Goal: Task Accomplishment & Management: Use online tool/utility

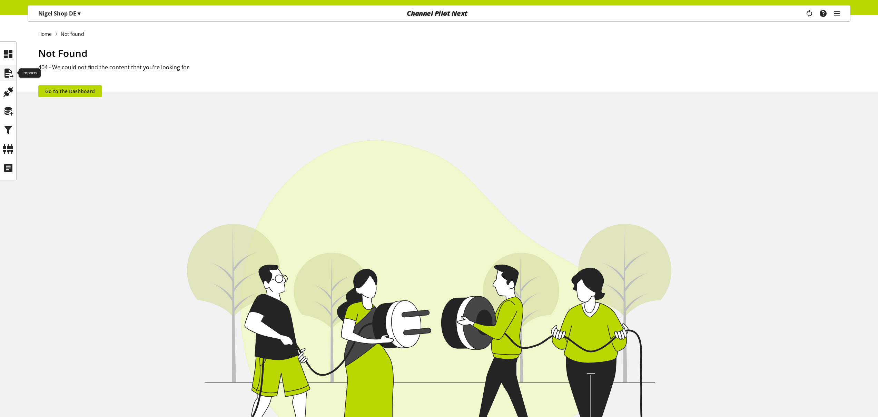
click at [11, 73] on icon at bounding box center [8, 73] width 11 height 14
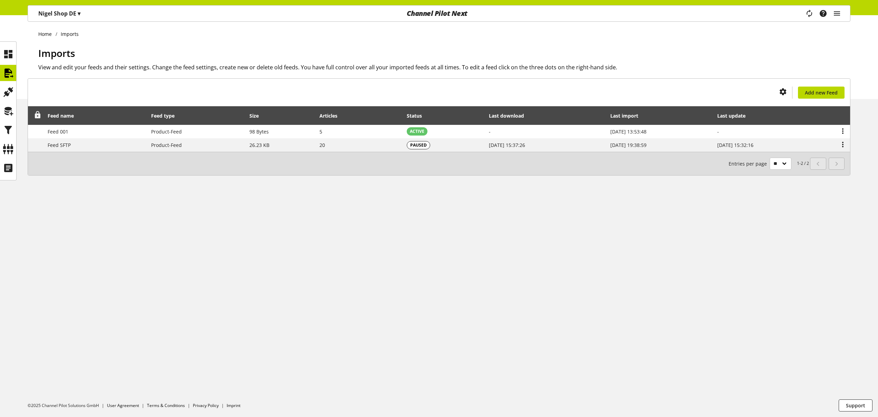
click at [40, 115] on icon at bounding box center [37, 115] width 8 height 12
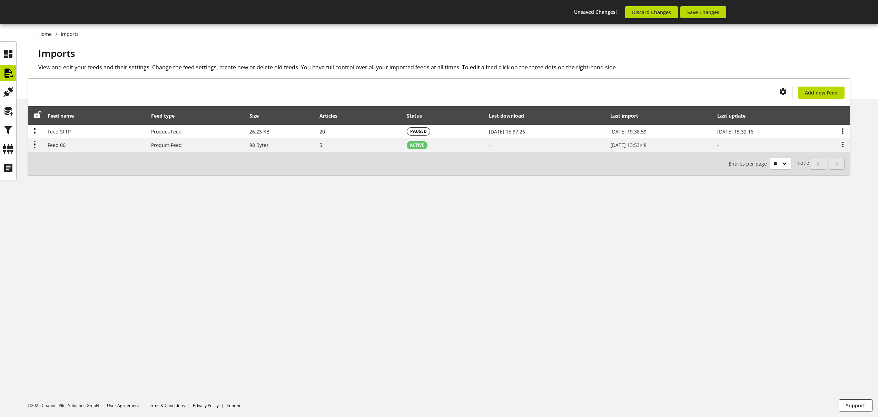
drag, startPoint x: 73, startPoint y: 143, endPoint x: 423, endPoint y: 252, distance: 365.8
click at [7, 148] on icon at bounding box center [8, 149] width 11 height 14
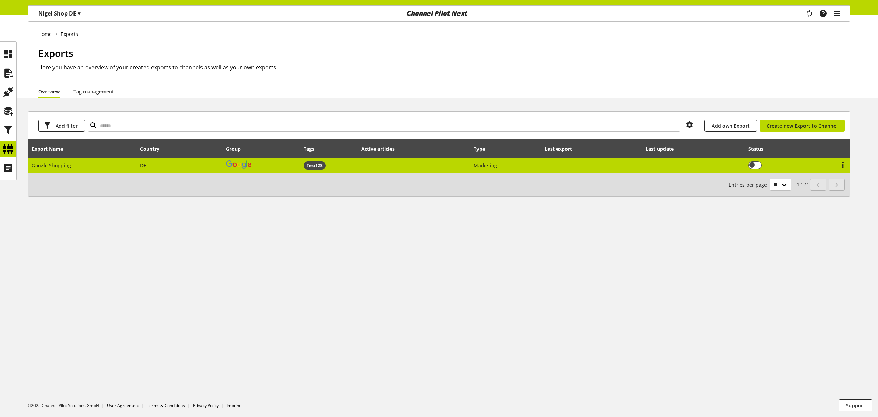
click at [69, 164] on span "Google Shopping" at bounding box center [51, 165] width 39 height 7
select select "********"
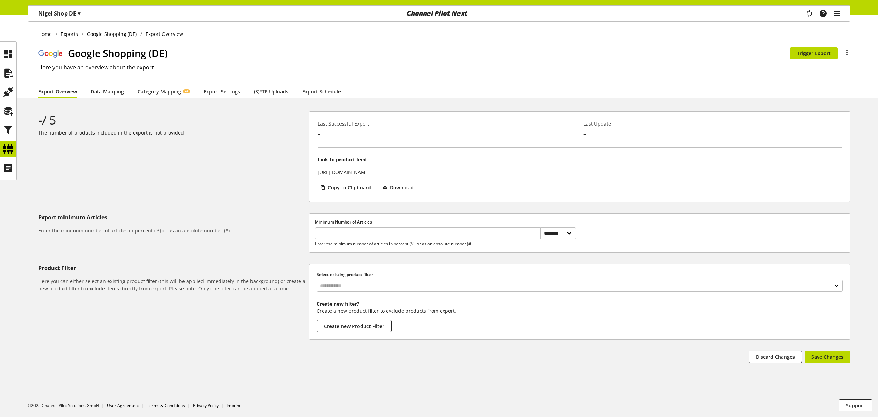
click at [97, 91] on link "Data Mapping" at bounding box center [107, 91] width 33 height 7
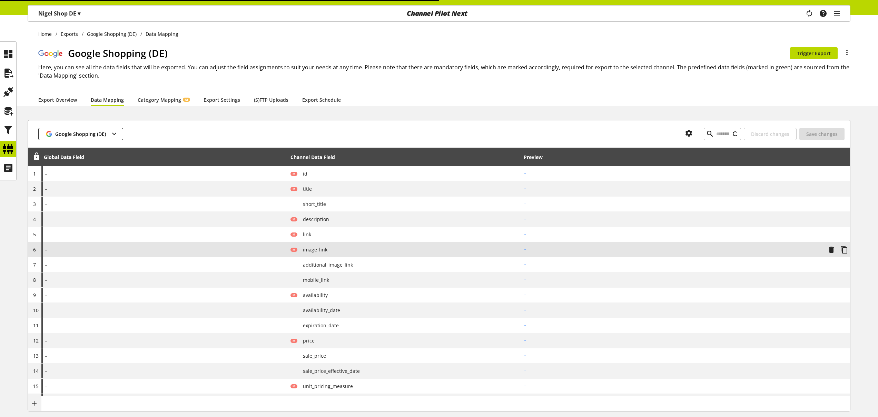
type input "*"
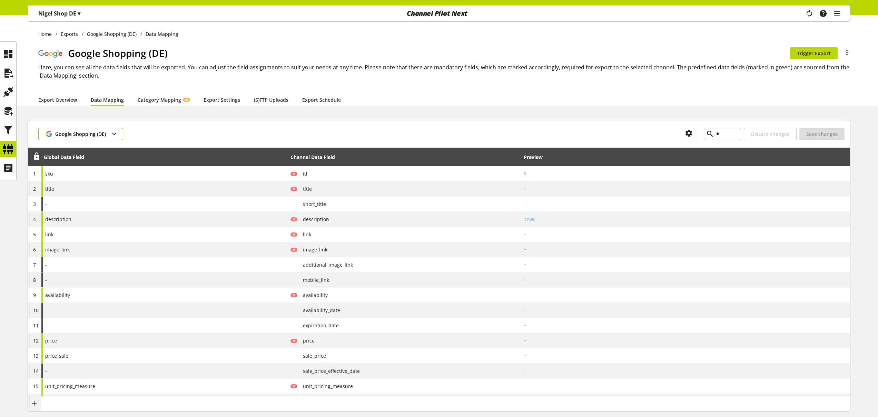
click at [103, 135] on span "Google Shopping (DE)" at bounding box center [80, 133] width 51 height 7
click at [95, 159] on link "Internal Scheme" at bounding box center [78, 161] width 81 height 15
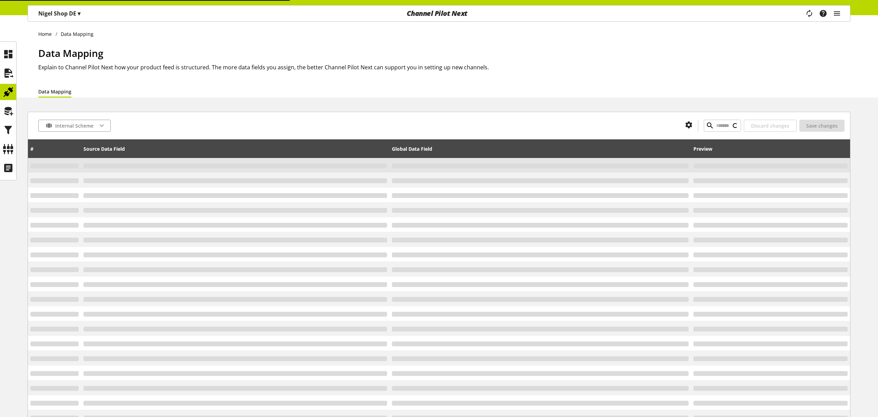
type input "*"
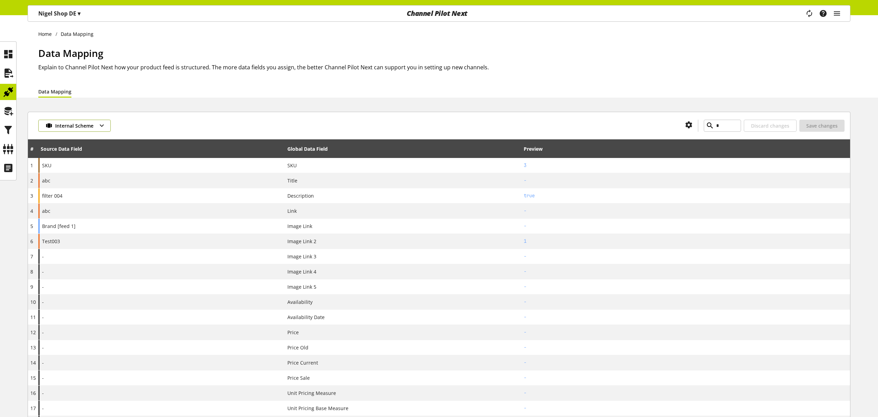
click at [87, 128] on span "Internal Scheme" at bounding box center [74, 125] width 38 height 7
click at [83, 179] on span "Google Shopping (DE)" at bounding box center [80, 183] width 51 height 9
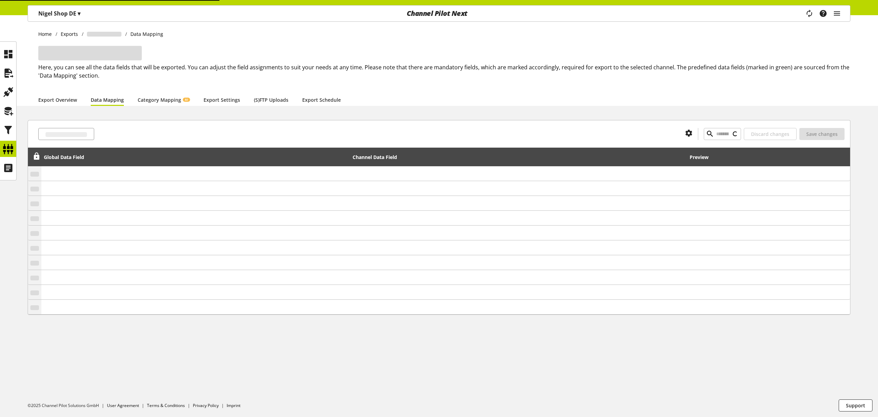
type input "*"
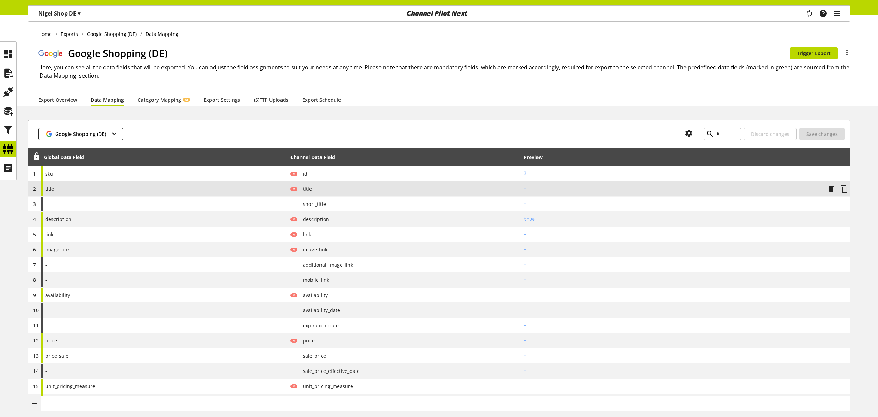
click at [110, 191] on div "title" at bounding box center [164, 188] width 247 height 15
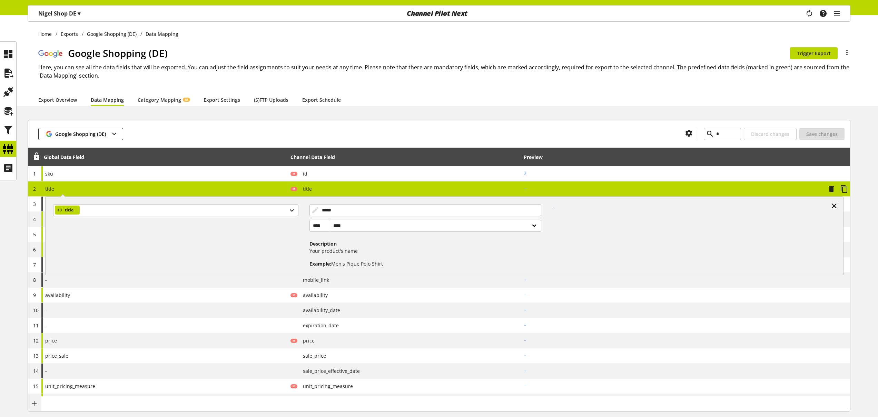
click at [834, 204] on icon at bounding box center [834, 206] width 8 height 12
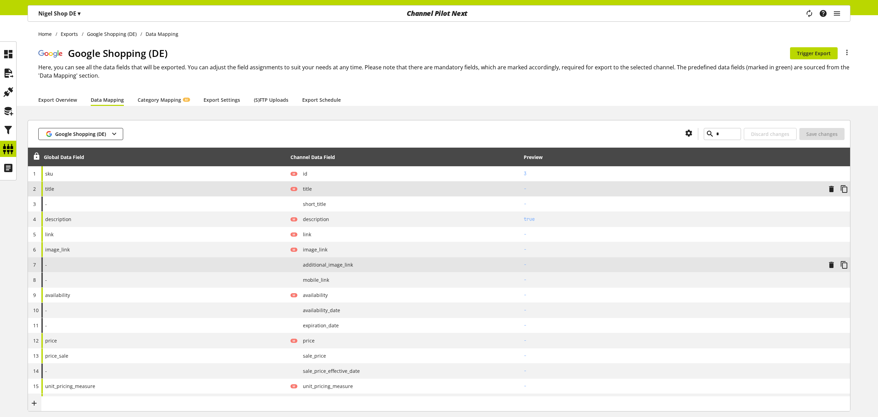
click at [710, 257] on td "-" at bounding box center [685, 264] width 329 height 15
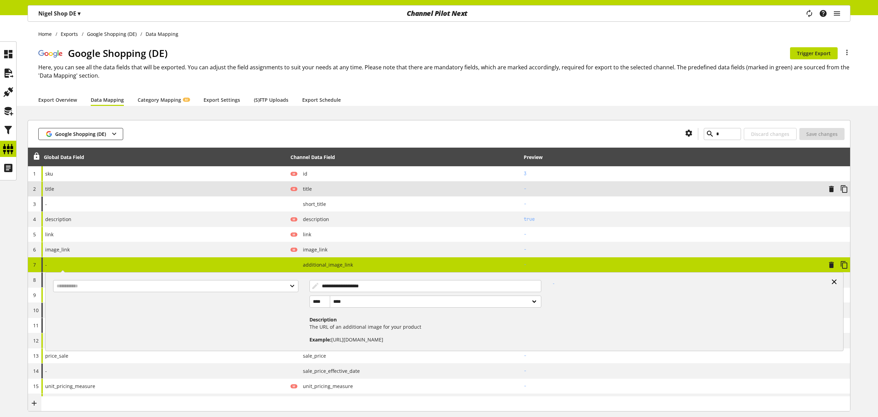
click at [832, 280] on icon at bounding box center [834, 282] width 8 height 12
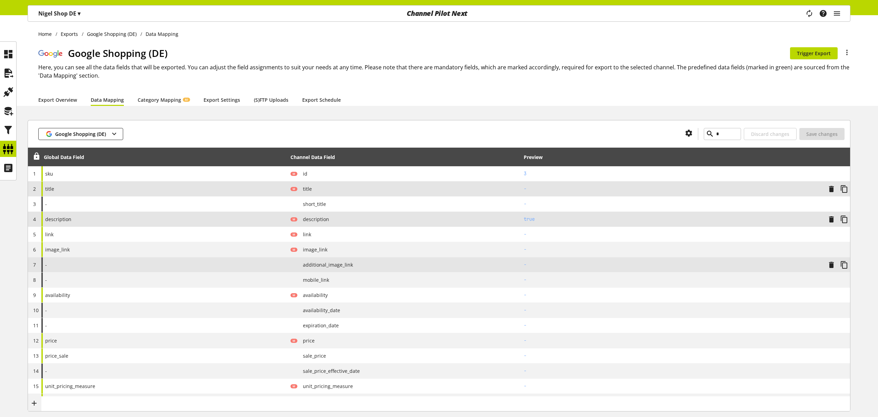
click at [701, 224] on td "true" at bounding box center [685, 219] width 329 height 15
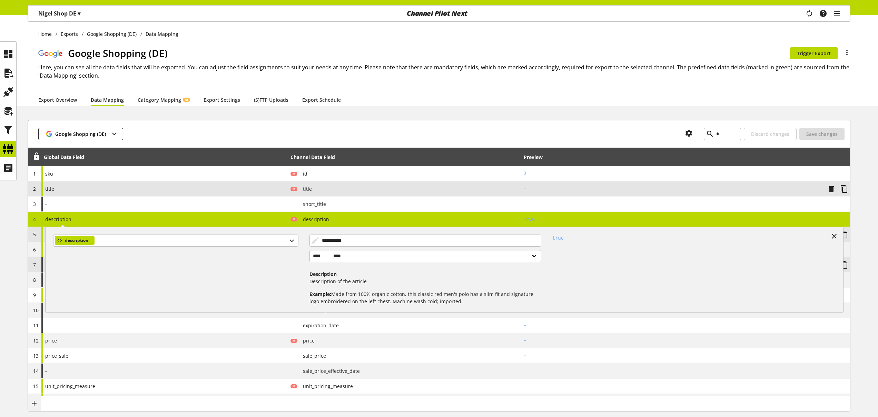
click at [835, 236] on icon at bounding box center [834, 236] width 8 height 12
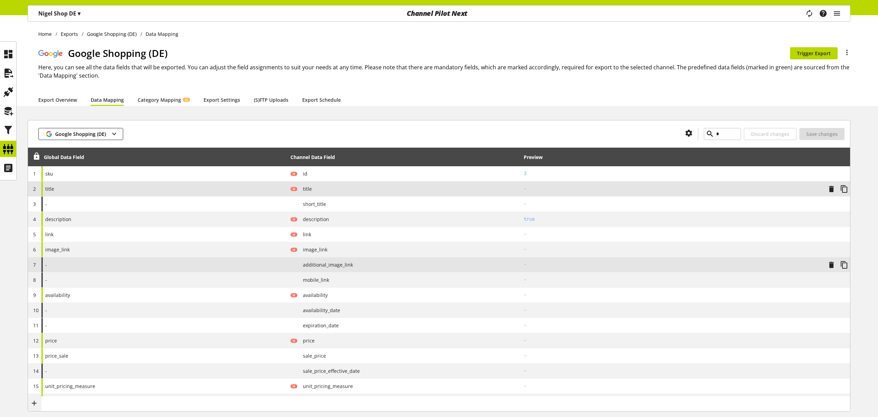
click at [652, 182] on td "-" at bounding box center [685, 188] width 329 height 15
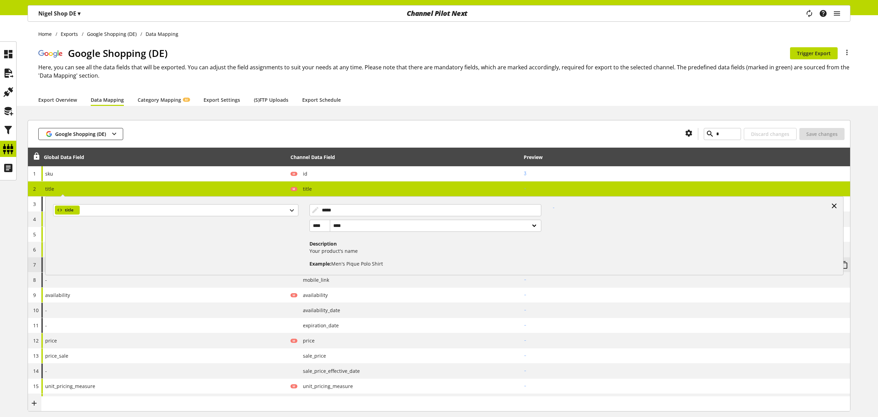
click at [833, 206] on icon at bounding box center [834, 206] width 8 height 12
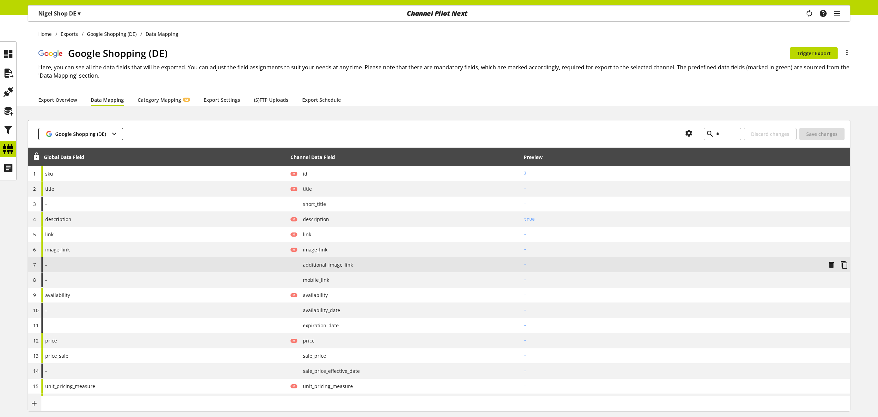
click at [226, 262] on div "-" at bounding box center [164, 264] width 247 height 15
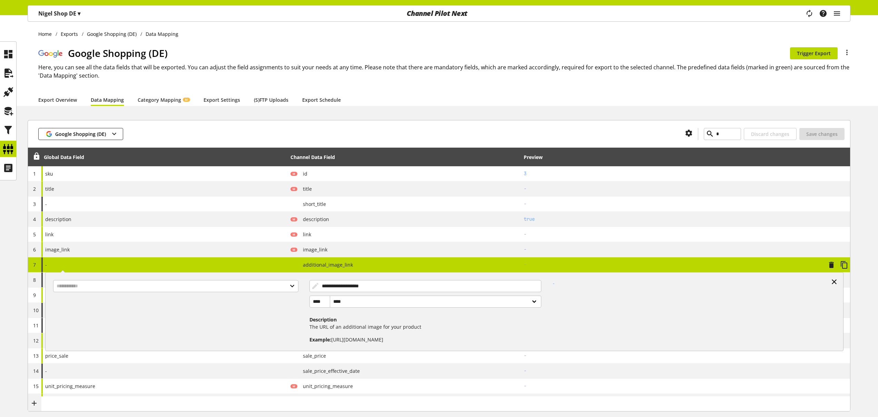
click at [835, 282] on icon at bounding box center [834, 282] width 8 height 12
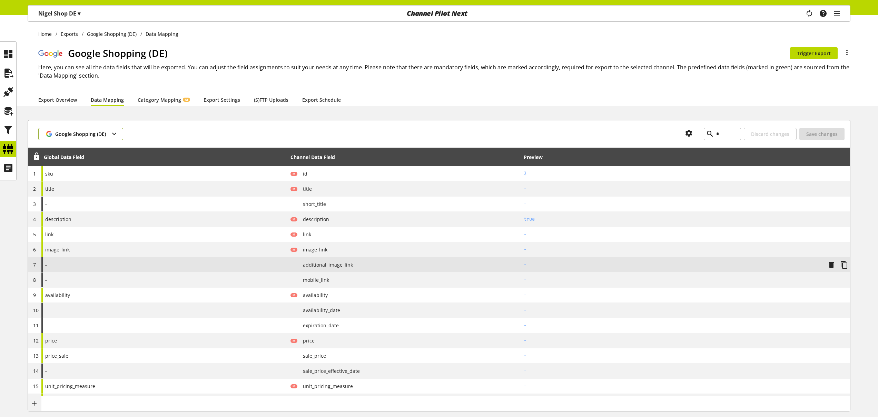
drag, startPoint x: 96, startPoint y: 131, endPoint x: 95, endPoint y: 145, distance: 13.2
click at [96, 131] on span "Google Shopping (DE)" at bounding box center [80, 133] width 51 height 7
click at [89, 160] on span "Internal Scheme" at bounding box center [74, 161] width 38 height 9
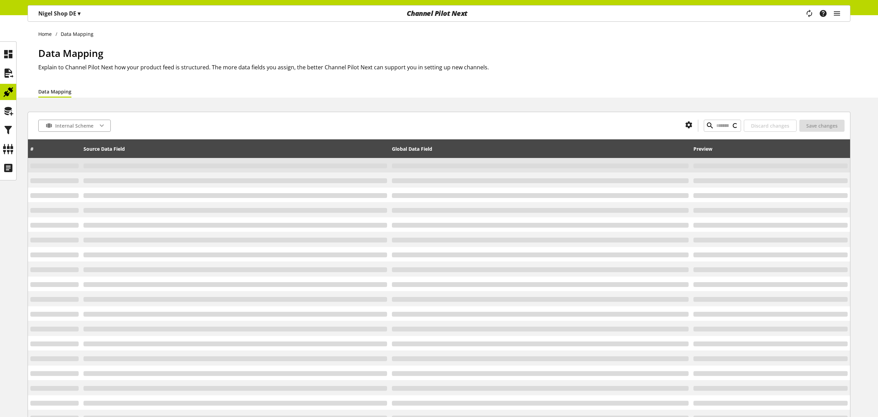
type input "*"
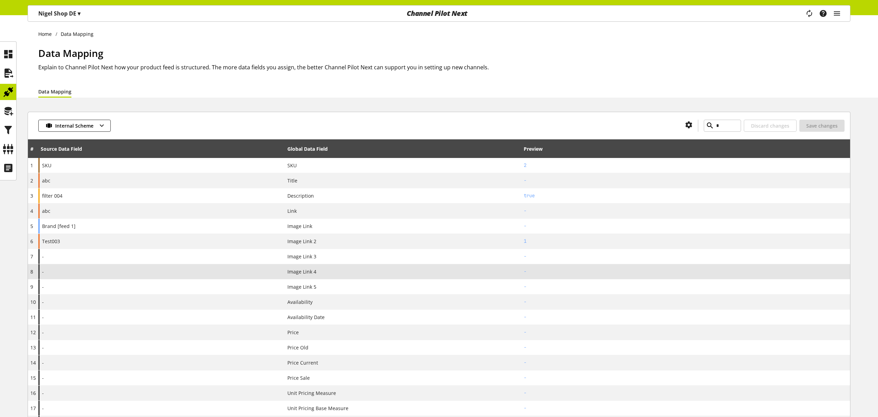
click at [237, 277] on div "-" at bounding box center [161, 271] width 247 height 15
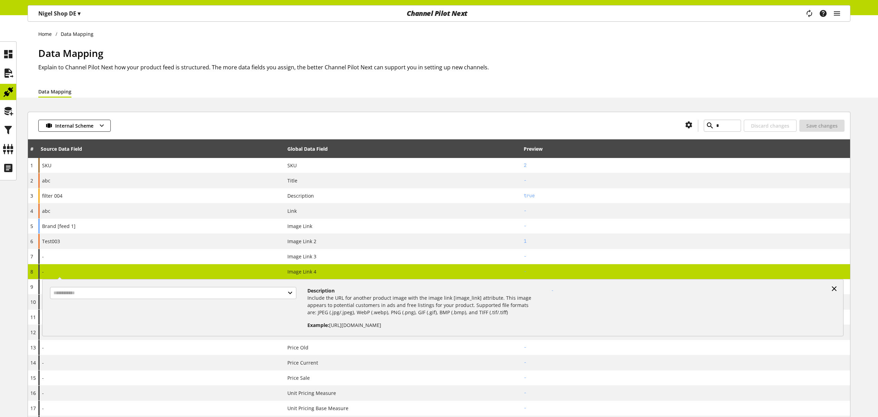
click at [833, 285] on icon at bounding box center [834, 289] width 8 height 12
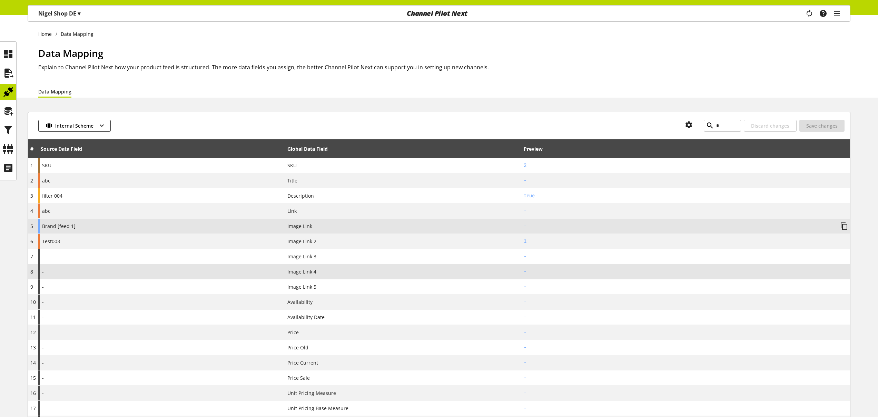
click at [712, 225] on h2 "-" at bounding box center [679, 225] width 311 height 7
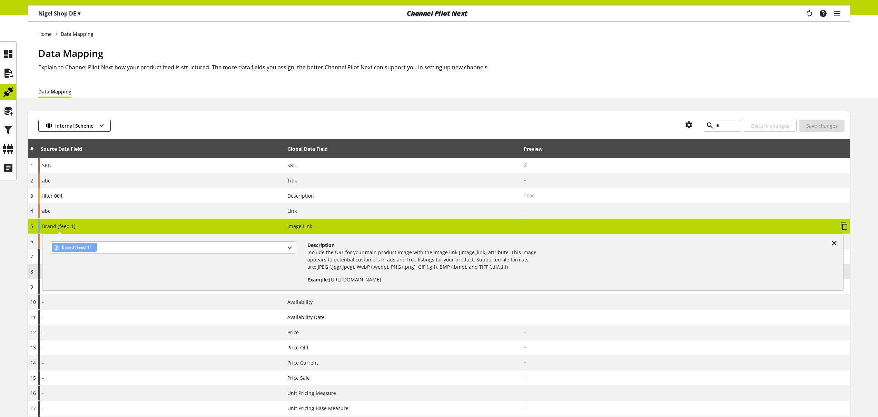
click at [834, 242] on icon at bounding box center [834, 243] width 8 height 12
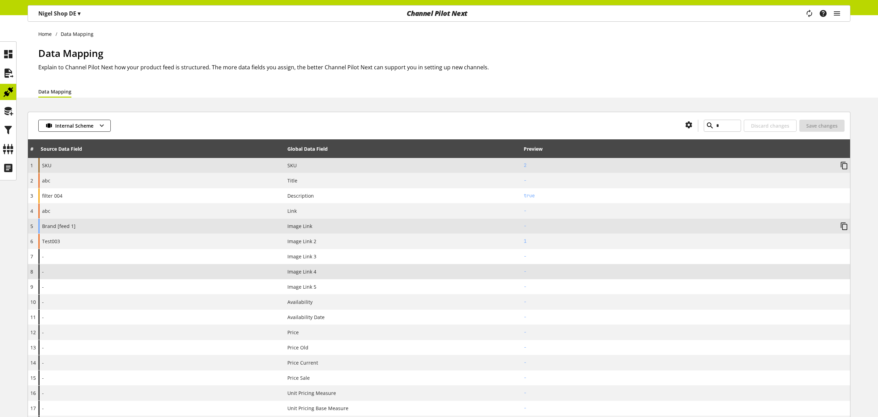
click at [526, 166] on h2 "2" at bounding box center [679, 165] width 311 height 7
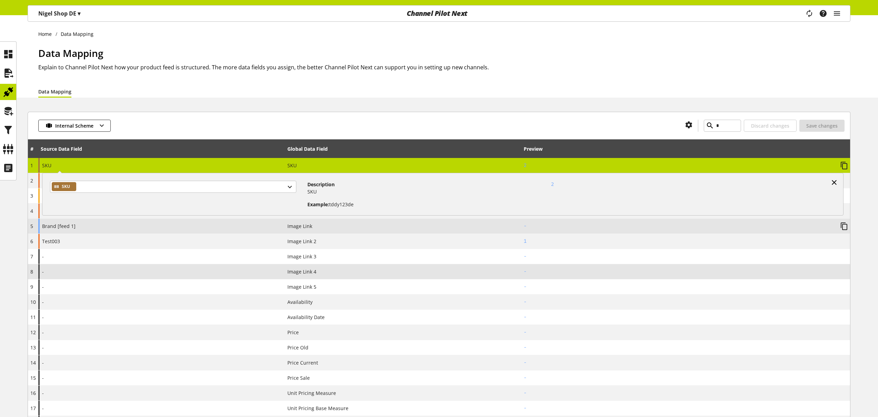
click at [833, 180] on icon at bounding box center [834, 182] width 8 height 12
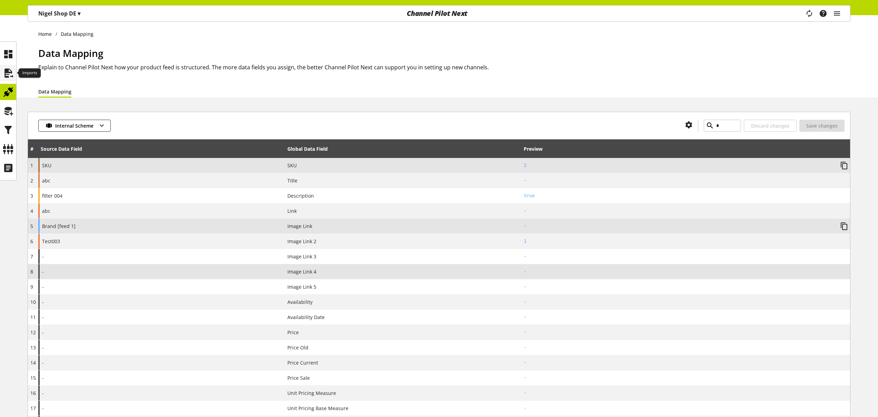
click at [7, 73] on icon at bounding box center [8, 73] width 11 height 14
